Goal: Task Accomplishment & Management: Manage account settings

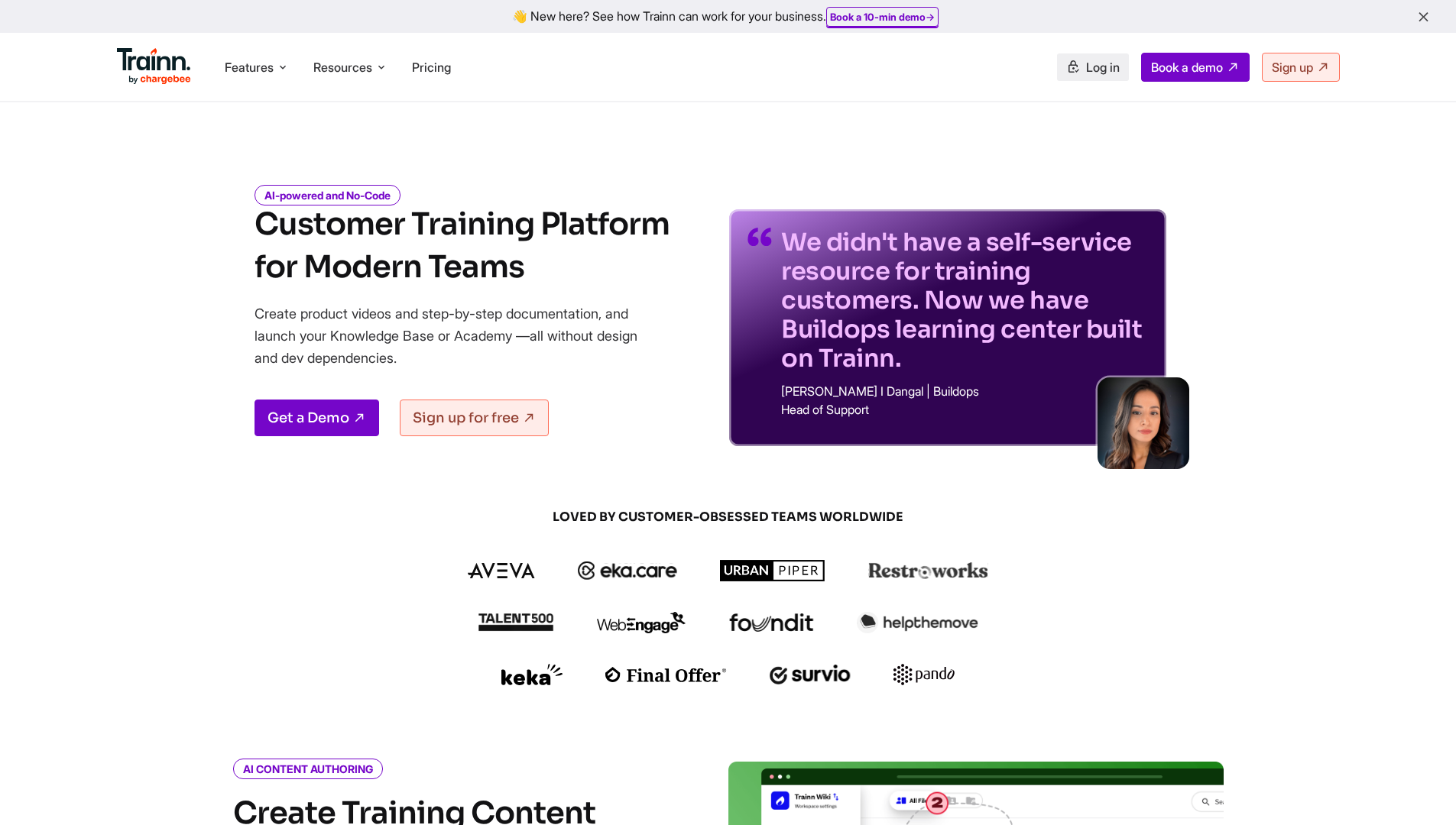
click at [1091, 66] on span "Log in" at bounding box center [1103, 67] width 34 height 15
click at [1100, 80] on link "Log in" at bounding box center [1092, 67] width 72 height 28
click at [1102, 80] on link "Log in" at bounding box center [1092, 67] width 72 height 28
click at [1104, 80] on link "Log in" at bounding box center [1092, 67] width 72 height 28
click at [1111, 80] on link "Log in" at bounding box center [1092, 67] width 72 height 28
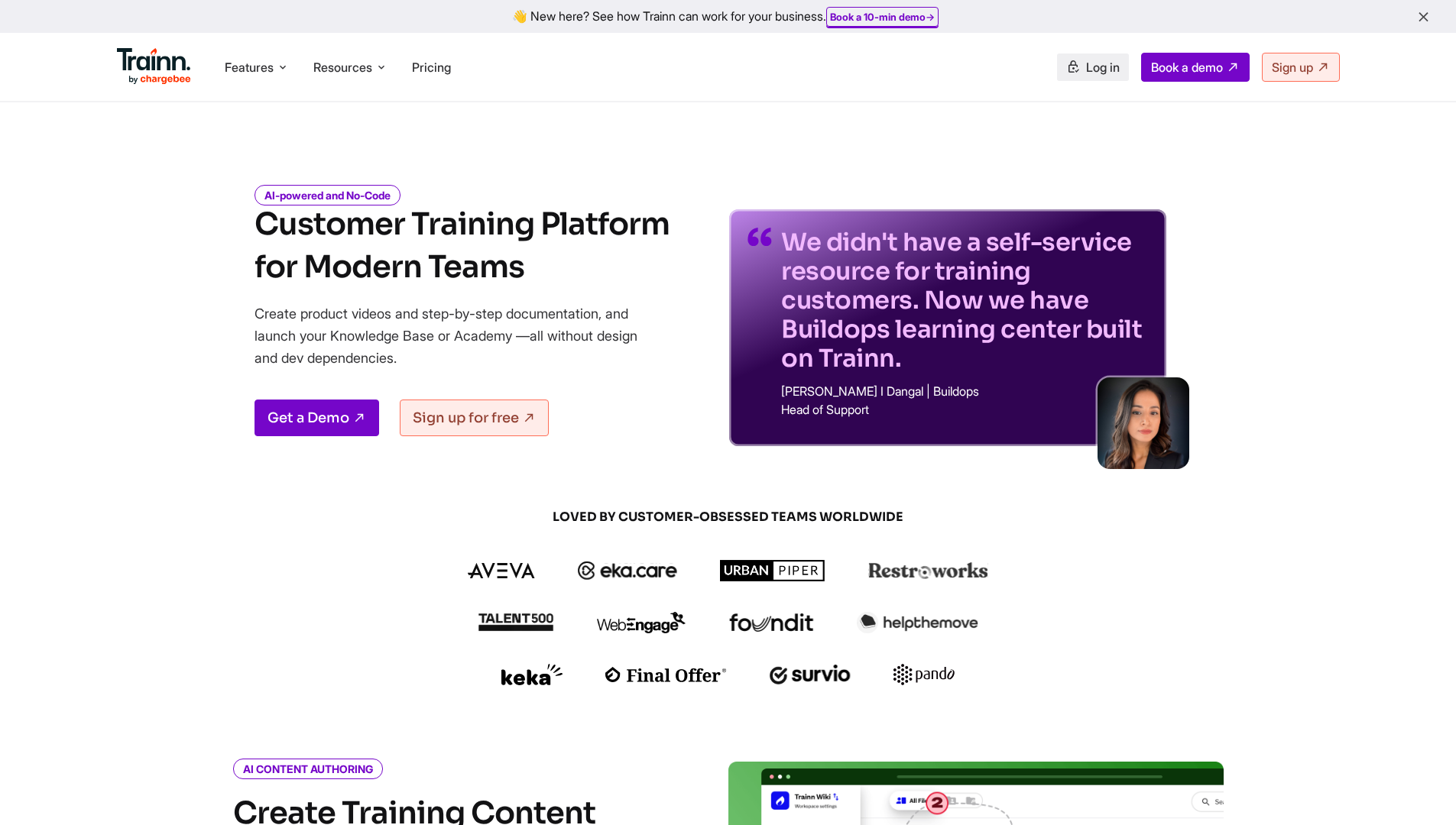
click at [1093, 80] on link "Log in" at bounding box center [1092, 67] width 72 height 28
click at [1095, 75] on link "Log in" at bounding box center [1092, 67] width 72 height 28
click at [1095, 79] on link "Log in" at bounding box center [1092, 67] width 72 height 28
click at [1095, 80] on link "Log in" at bounding box center [1092, 67] width 72 height 28
click at [1072, 79] on link "Log in" at bounding box center [1092, 67] width 72 height 28
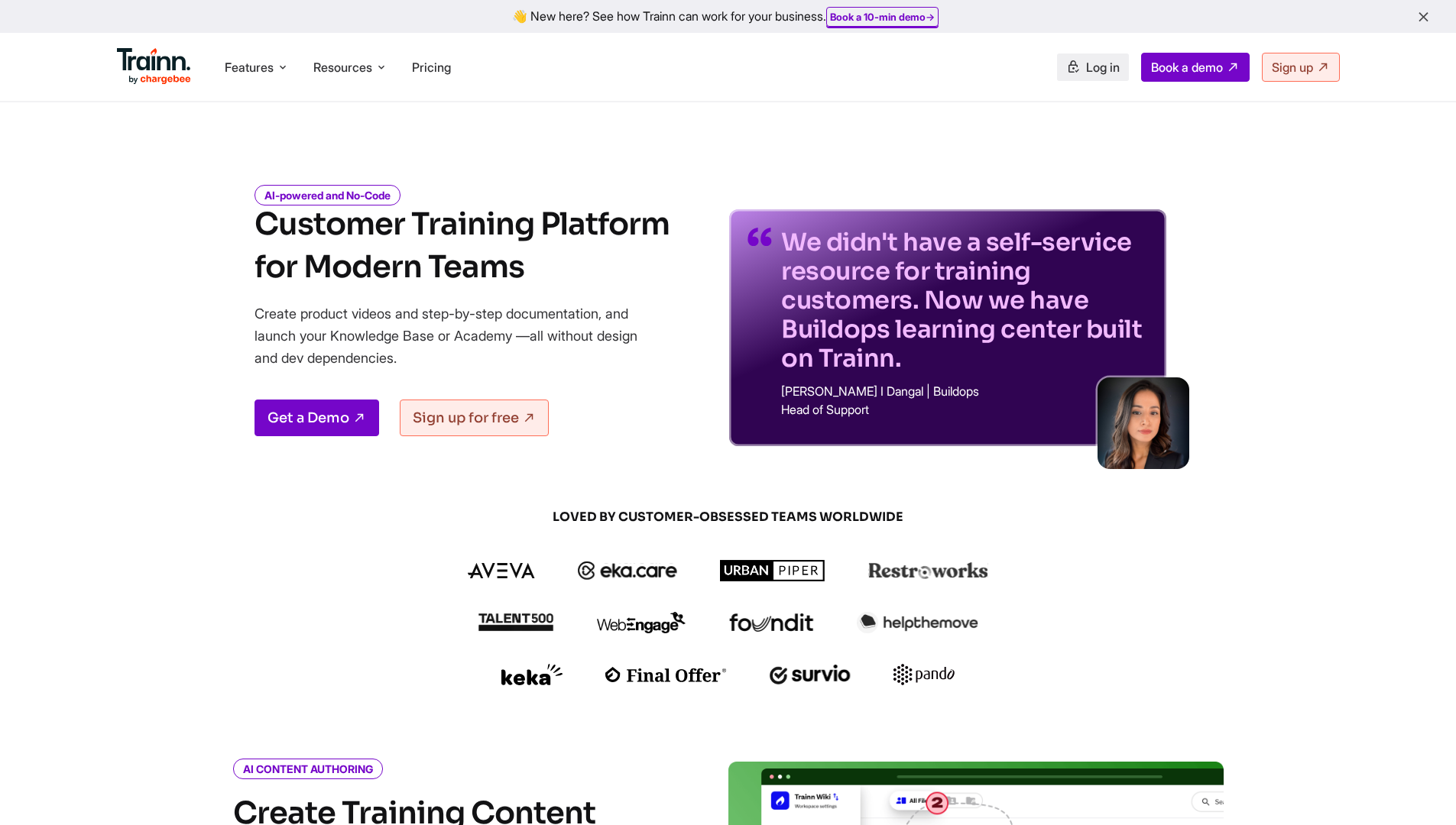
click at [1087, 77] on link "Log in" at bounding box center [1092, 67] width 72 height 28
click at [1078, 80] on link "Log in" at bounding box center [1092, 67] width 72 height 28
click at [1091, 80] on link "Log in" at bounding box center [1092, 67] width 72 height 28
click at [1091, 80] on link "Log in" at bounding box center [1092, 67] width 72 height 28
